Goal: Task Accomplishment & Management: Complete application form

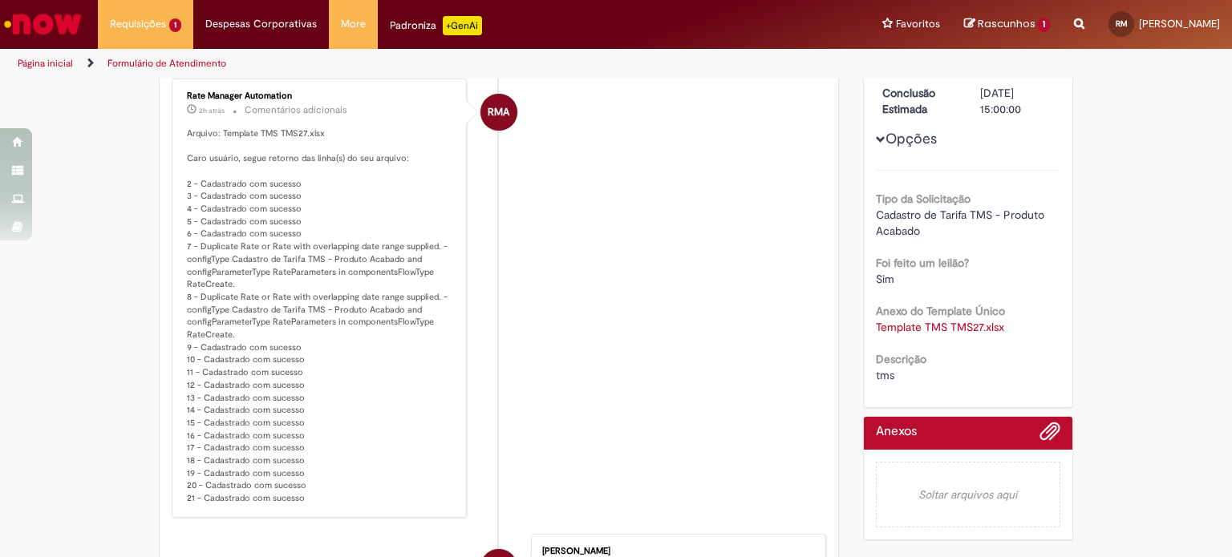
scroll to position [80, 0]
